Goal: Check status

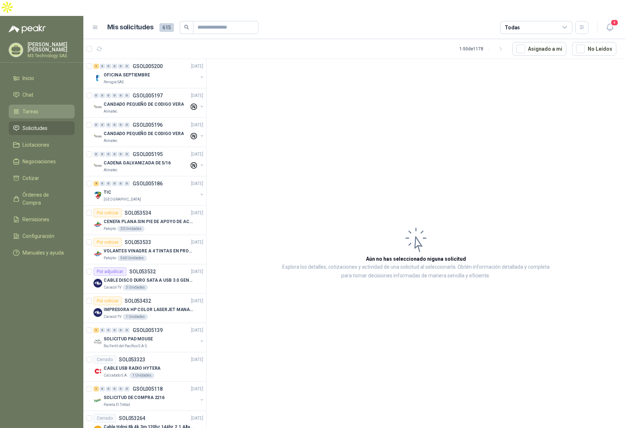
click at [46, 108] on li "Tareas" at bounding box center [41, 112] width 57 height 8
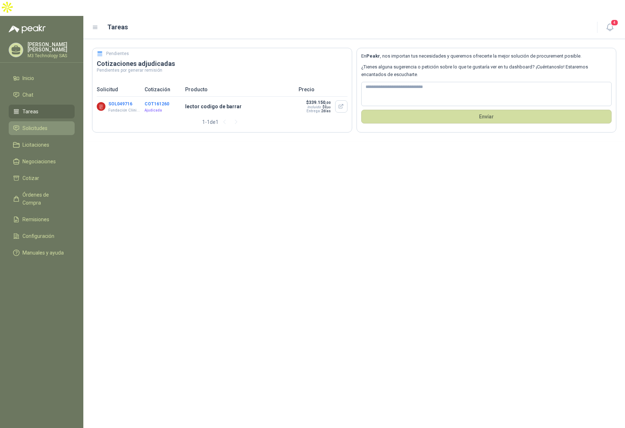
click at [34, 124] on span "Solicitudes" at bounding box center [34, 128] width 25 height 8
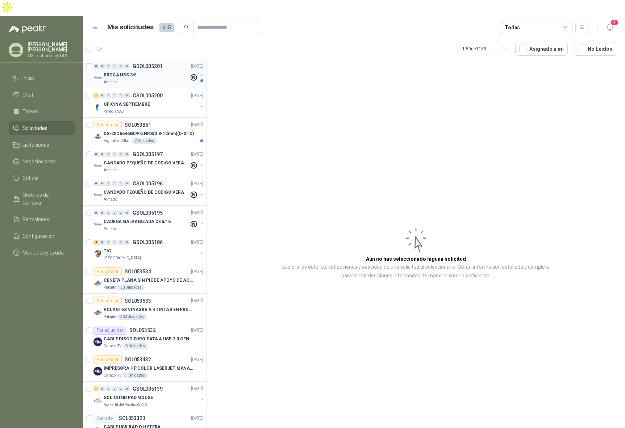
click at [149, 71] on div "BROCA HSS 3/8" at bounding box center [146, 75] width 85 height 9
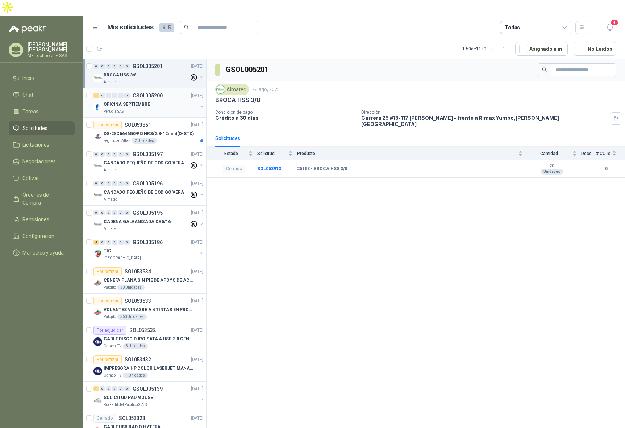
click at [157, 100] on div "OFICINA SEPTIEMBRE" at bounding box center [151, 104] width 94 height 9
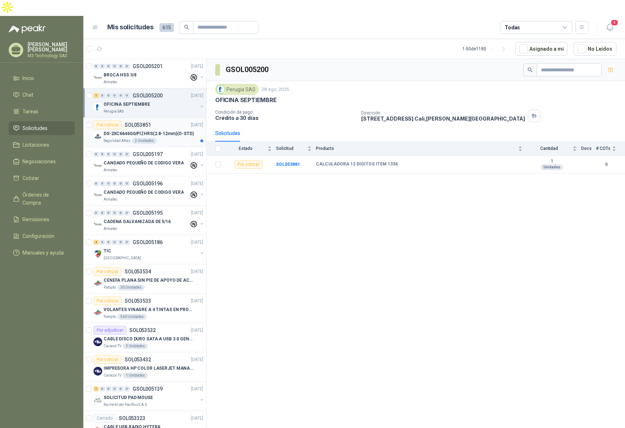
click at [164, 138] on div "Seguridad Atlas 2 Unidades" at bounding box center [154, 141] width 100 height 6
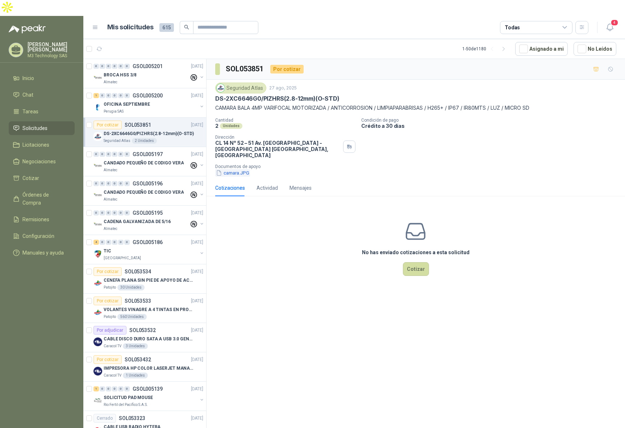
click at [237, 169] on button "camara.JPG" at bounding box center [232, 173] width 35 height 8
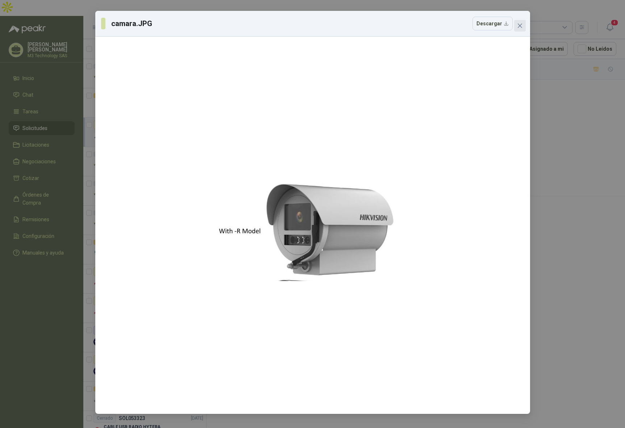
click at [519, 27] on icon "close" at bounding box center [520, 26] width 6 height 6
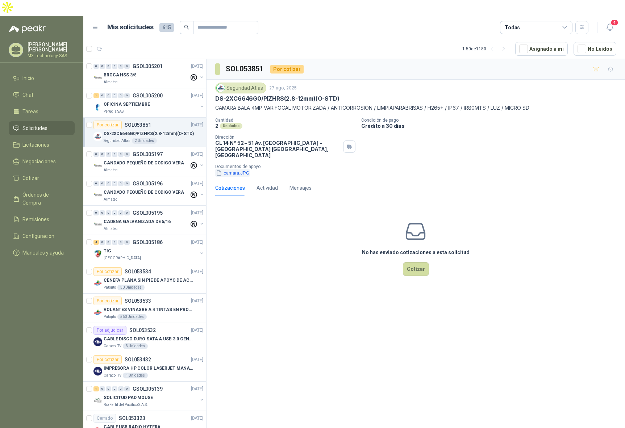
click at [236, 169] on button "camara.JPG" at bounding box center [232, 173] width 35 height 8
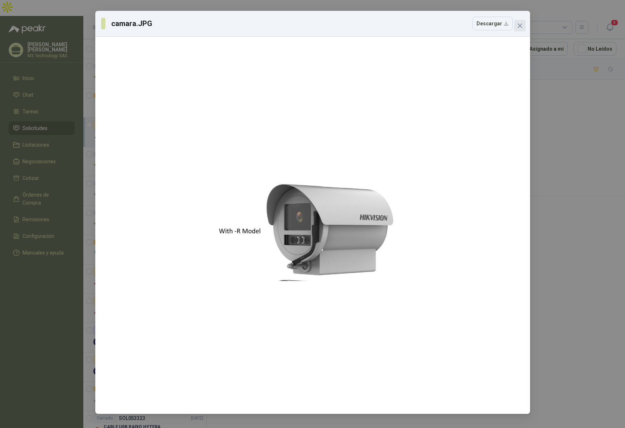
click at [520, 26] on icon "close" at bounding box center [519, 26] width 4 height 4
